Goal: Check status: Check status

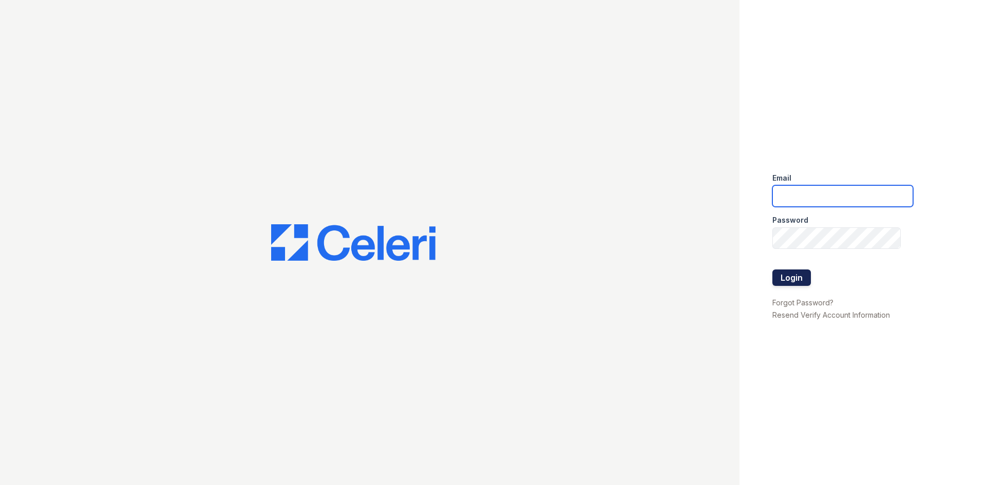
type input "kimberly.hernandez@trinity-pm.com"
click at [778, 275] on button "Login" at bounding box center [791, 278] width 39 height 16
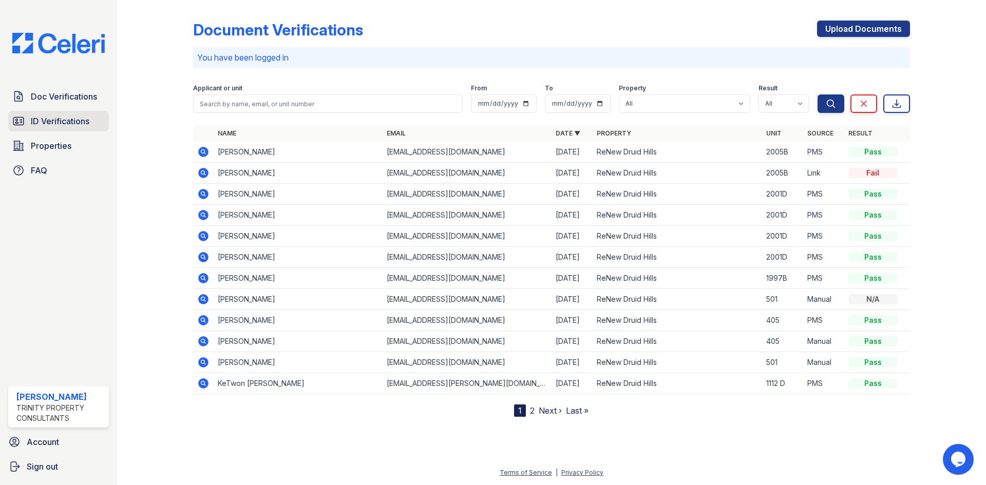
click at [55, 120] on span "ID Verifications" at bounding box center [60, 121] width 59 height 12
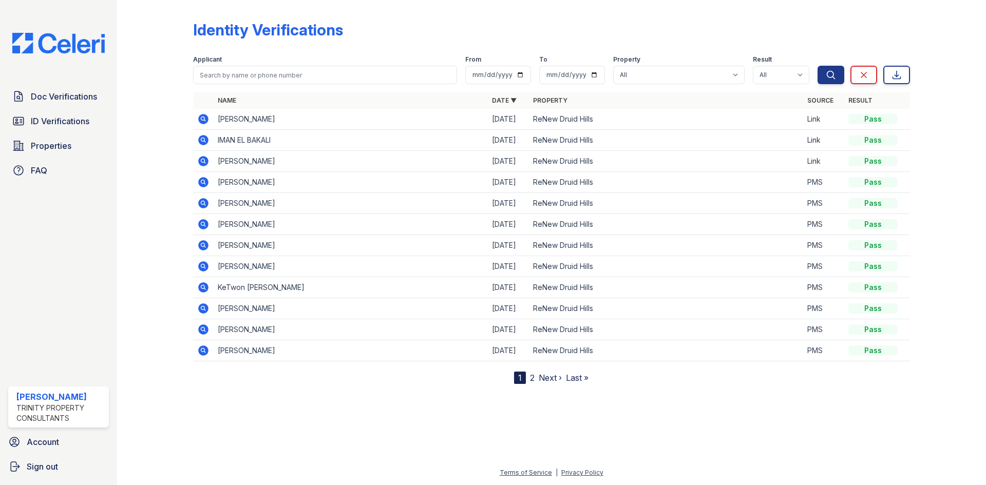
click at [197, 201] on icon at bounding box center [203, 203] width 12 height 12
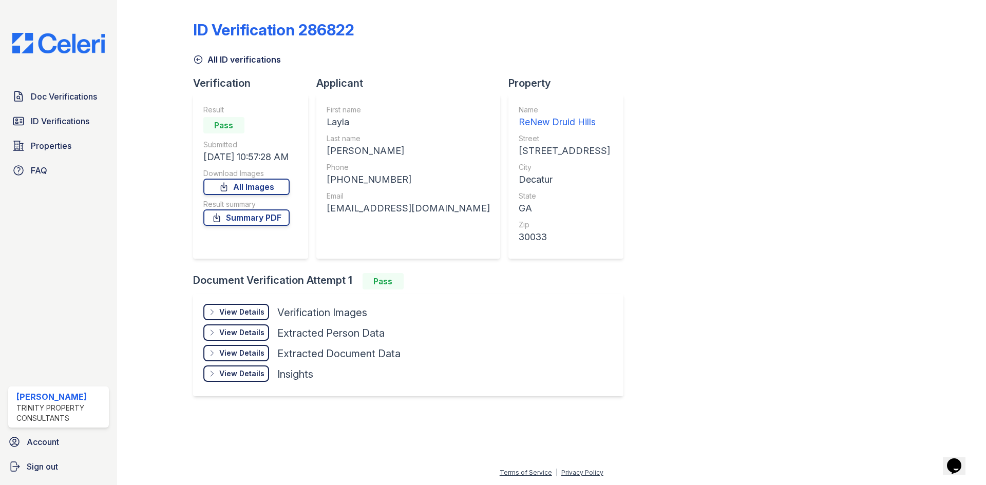
click at [251, 308] on div "View Details" at bounding box center [241, 312] width 45 height 10
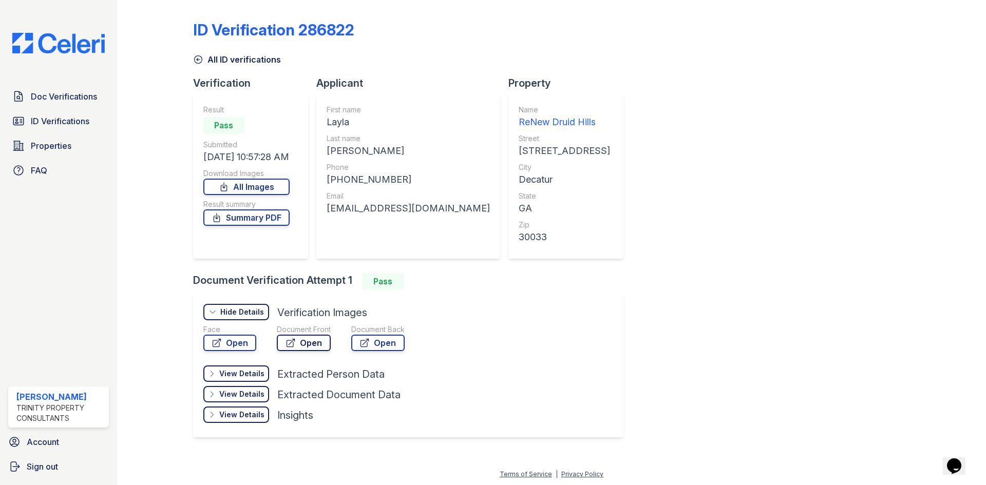
click at [306, 344] on link "Open" at bounding box center [304, 343] width 54 height 16
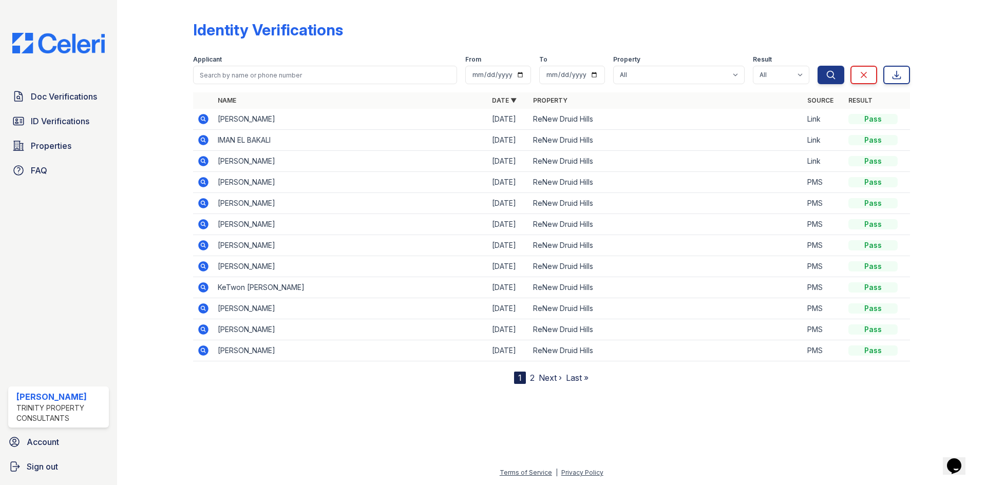
click at [206, 221] on icon at bounding box center [203, 224] width 10 height 10
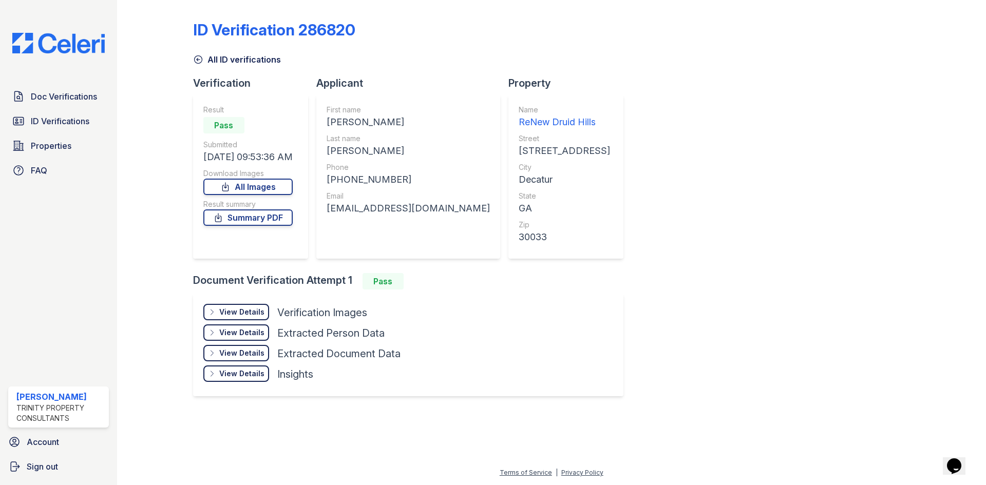
click at [249, 307] on div "View Details" at bounding box center [241, 312] width 45 height 10
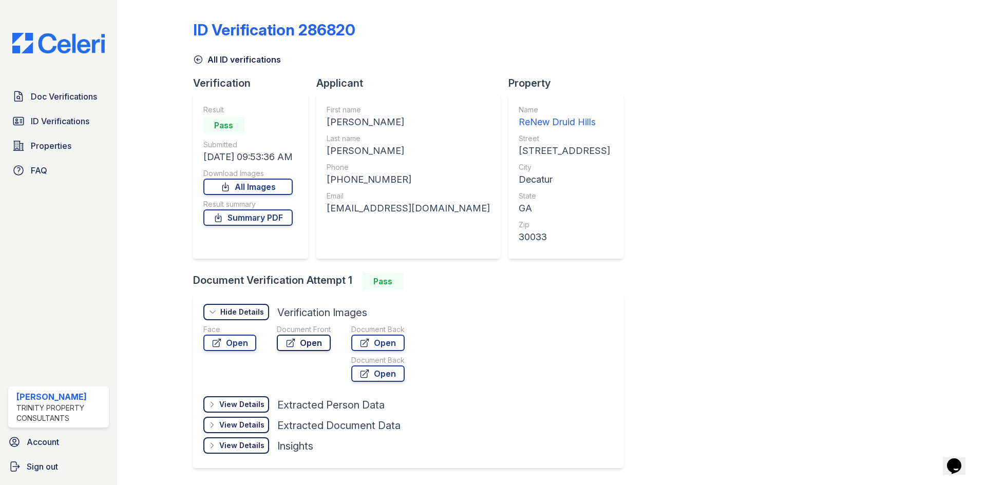
click at [293, 343] on icon at bounding box center [291, 343] width 8 height 8
click at [200, 56] on icon at bounding box center [198, 59] width 10 height 10
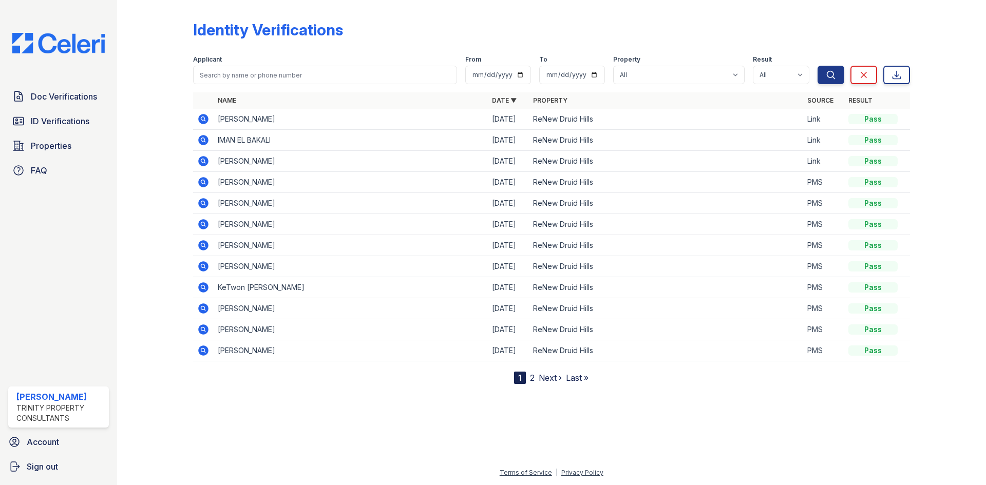
click at [204, 183] on icon at bounding box center [203, 182] width 12 height 12
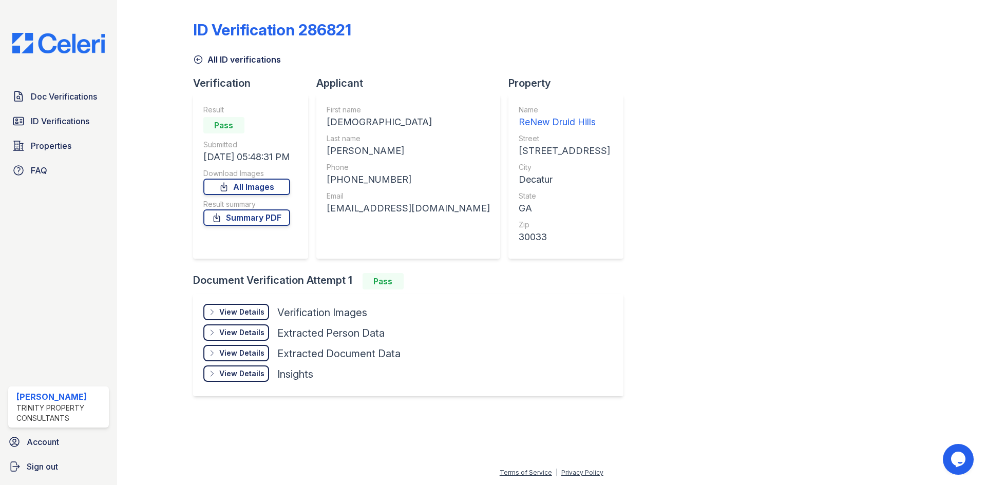
click at [262, 317] on div "View Details Details" at bounding box center [236, 312] width 66 height 16
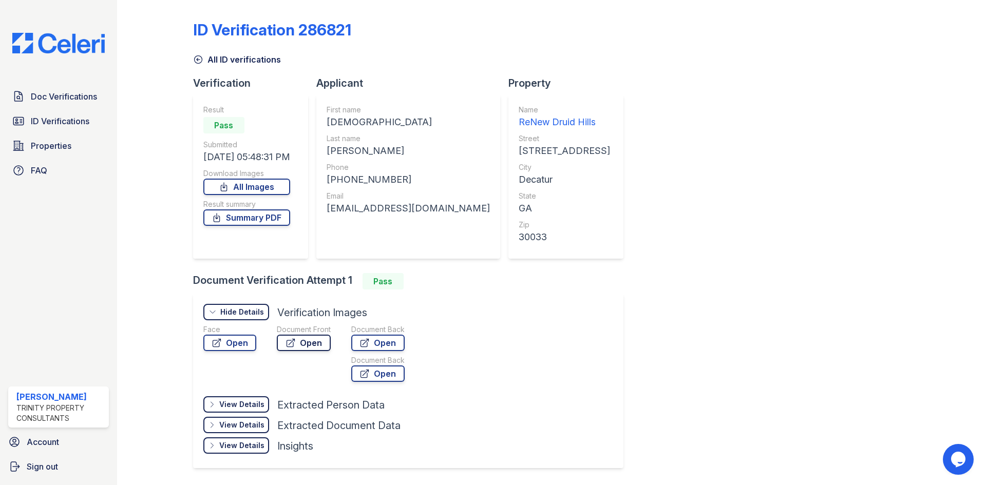
click at [286, 343] on icon at bounding box center [291, 343] width 10 height 10
click at [201, 60] on icon at bounding box center [198, 59] width 10 height 10
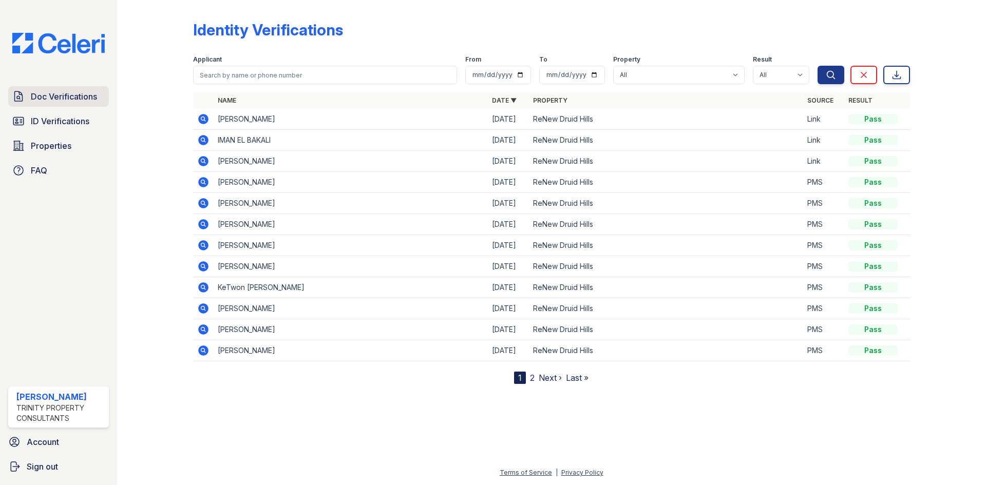
click at [82, 98] on span "Doc Verifications" at bounding box center [64, 96] width 66 height 12
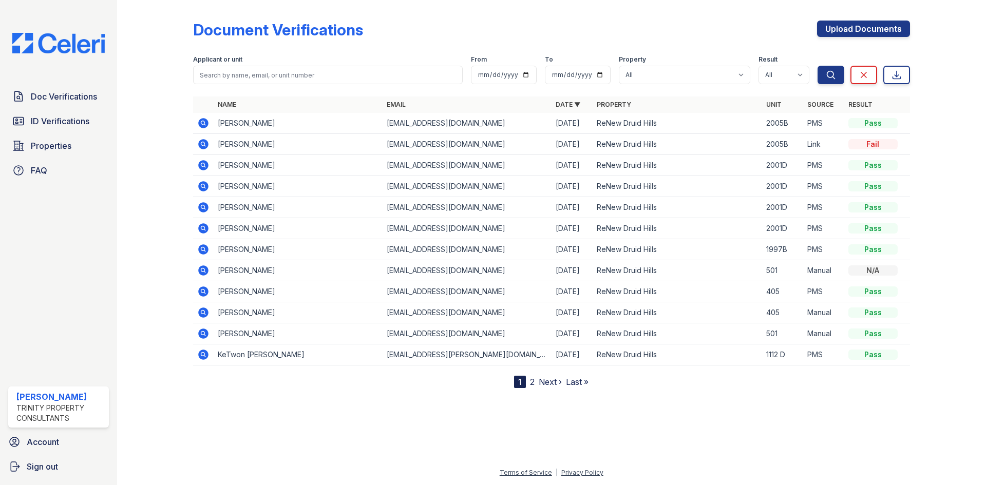
click at [202, 206] on icon at bounding box center [202, 206] width 3 height 3
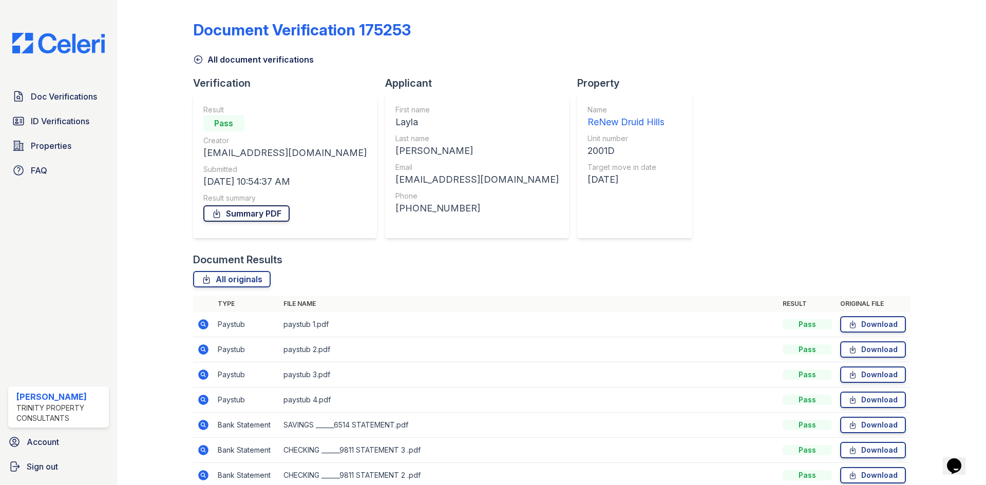
click at [256, 220] on link "Summary PDF" at bounding box center [246, 213] width 86 height 16
